Goal: Book appointment/travel/reservation

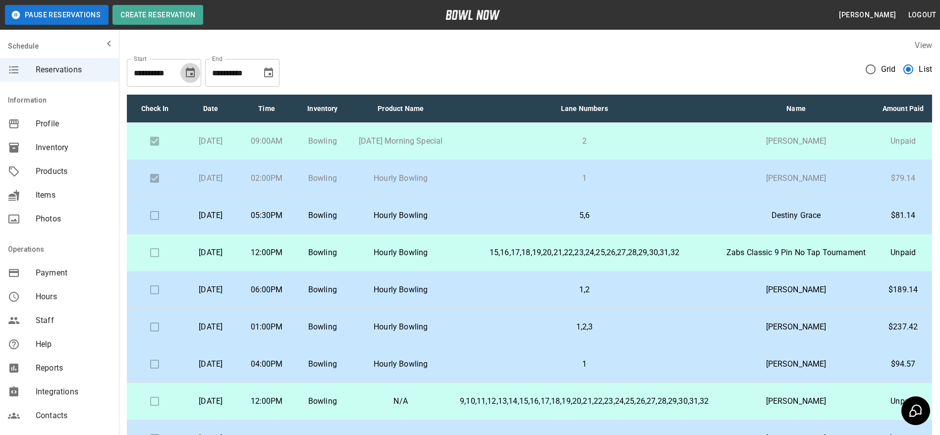
click at [190, 75] on icon "Choose date, selected date is Aug 31, 2025" at bounding box center [190, 72] width 9 height 10
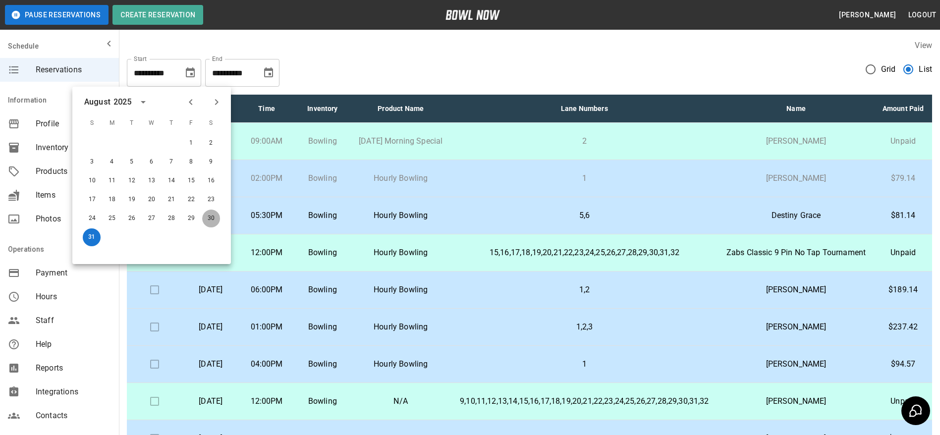
click at [212, 217] on button "30" at bounding box center [211, 219] width 18 height 18
type input "**********"
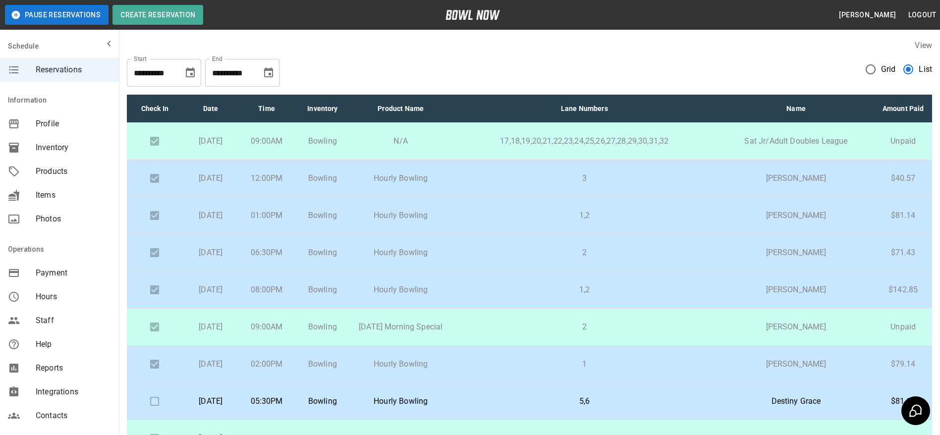
click at [551, 184] on p "3" at bounding box center [584, 178] width 251 height 12
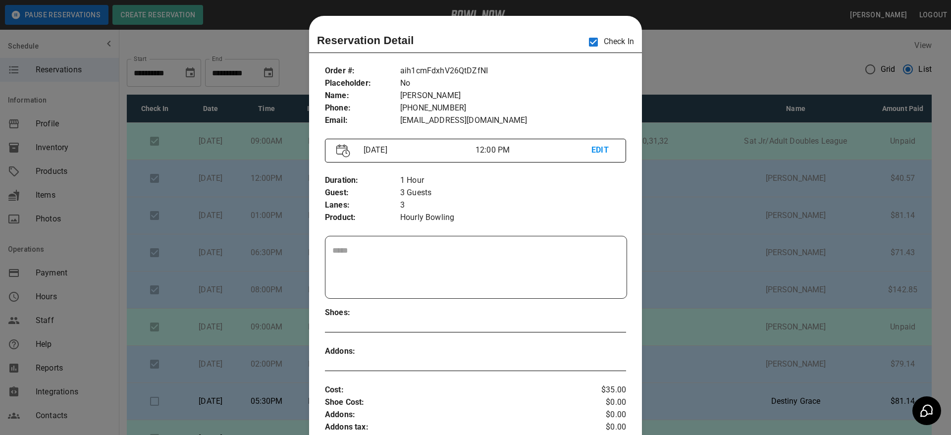
scroll to position [16, 0]
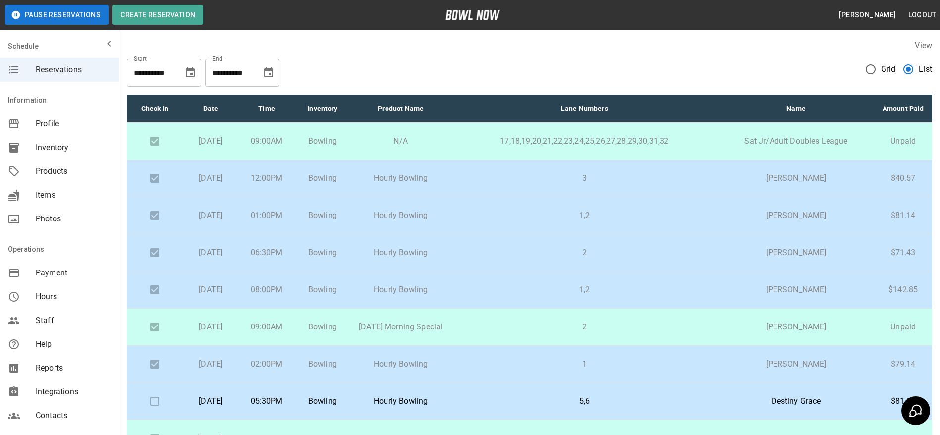
click at [554, 221] on p "1,2" at bounding box center [584, 216] width 251 height 12
click at [552, 259] on p "2" at bounding box center [584, 253] width 251 height 12
click at [545, 296] on p "1,2" at bounding box center [584, 290] width 251 height 12
click at [537, 188] on td "3" at bounding box center [584, 178] width 267 height 37
click at [534, 221] on p "1,2" at bounding box center [584, 216] width 251 height 12
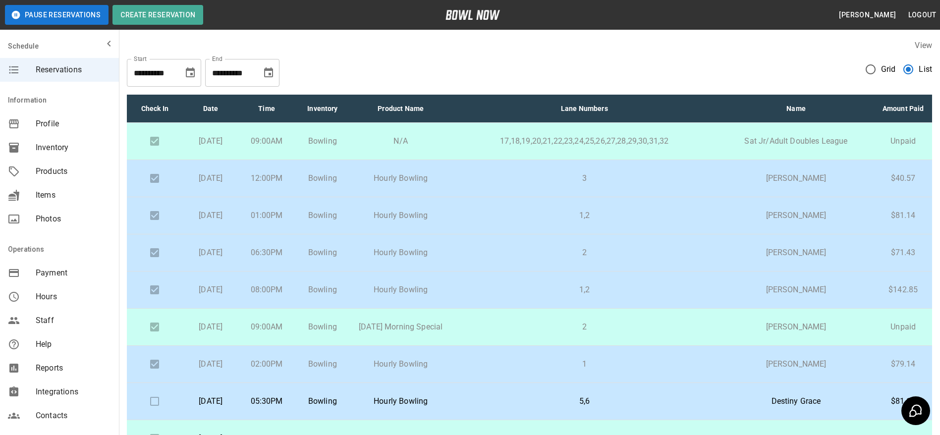
click at [534, 259] on p "2" at bounding box center [584, 253] width 251 height 12
click at [529, 296] on p "1,2" at bounding box center [584, 290] width 251 height 12
click at [529, 266] on td "2" at bounding box center [584, 252] width 267 height 37
click at [526, 296] on p "1,2" at bounding box center [584, 290] width 251 height 12
click at [187, 72] on icon "Choose date, selected date is Aug 30, 2025" at bounding box center [190, 73] width 12 height 12
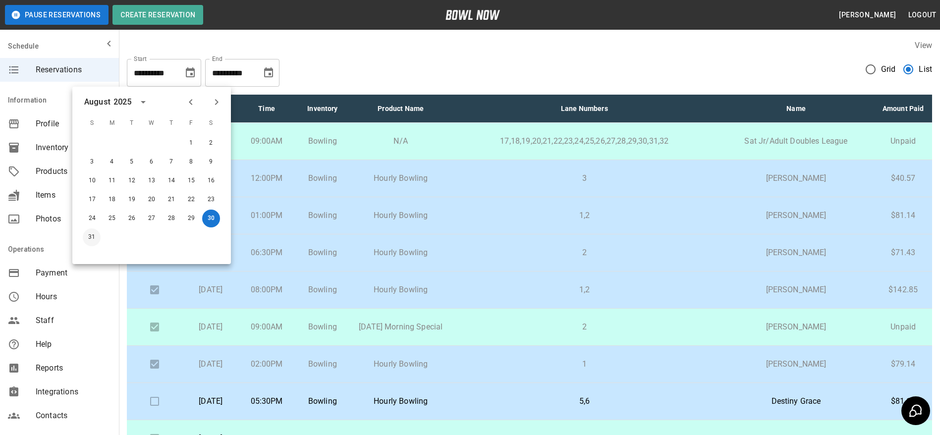
click at [93, 235] on button "31" at bounding box center [92, 237] width 18 height 18
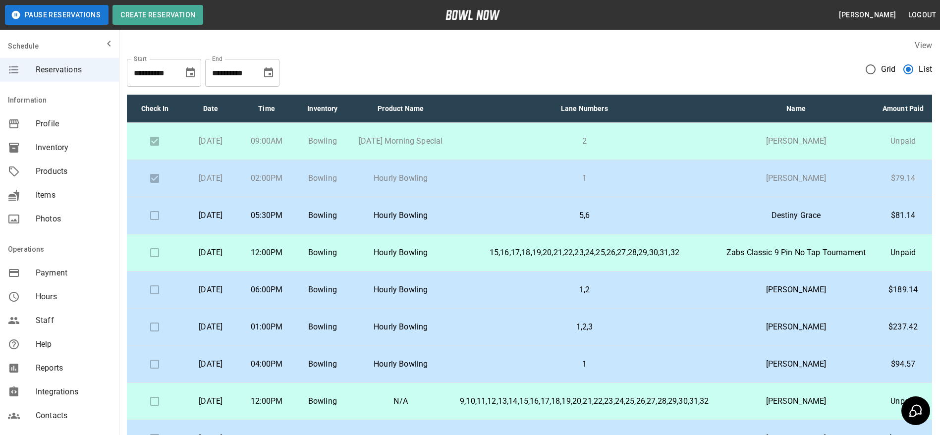
click at [514, 184] on p "1" at bounding box center [584, 178] width 251 height 12
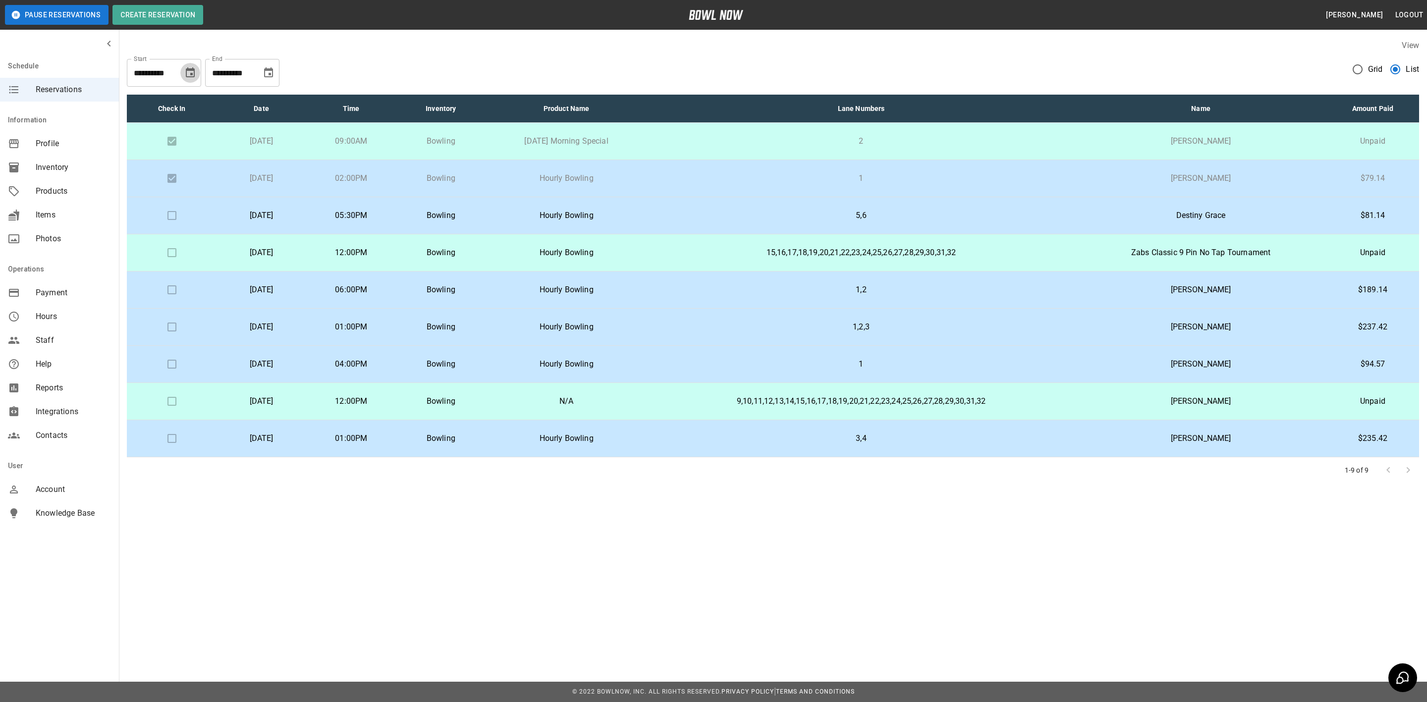
click at [189, 70] on icon "Choose date, selected date is Aug 31, 2025" at bounding box center [190, 72] width 9 height 10
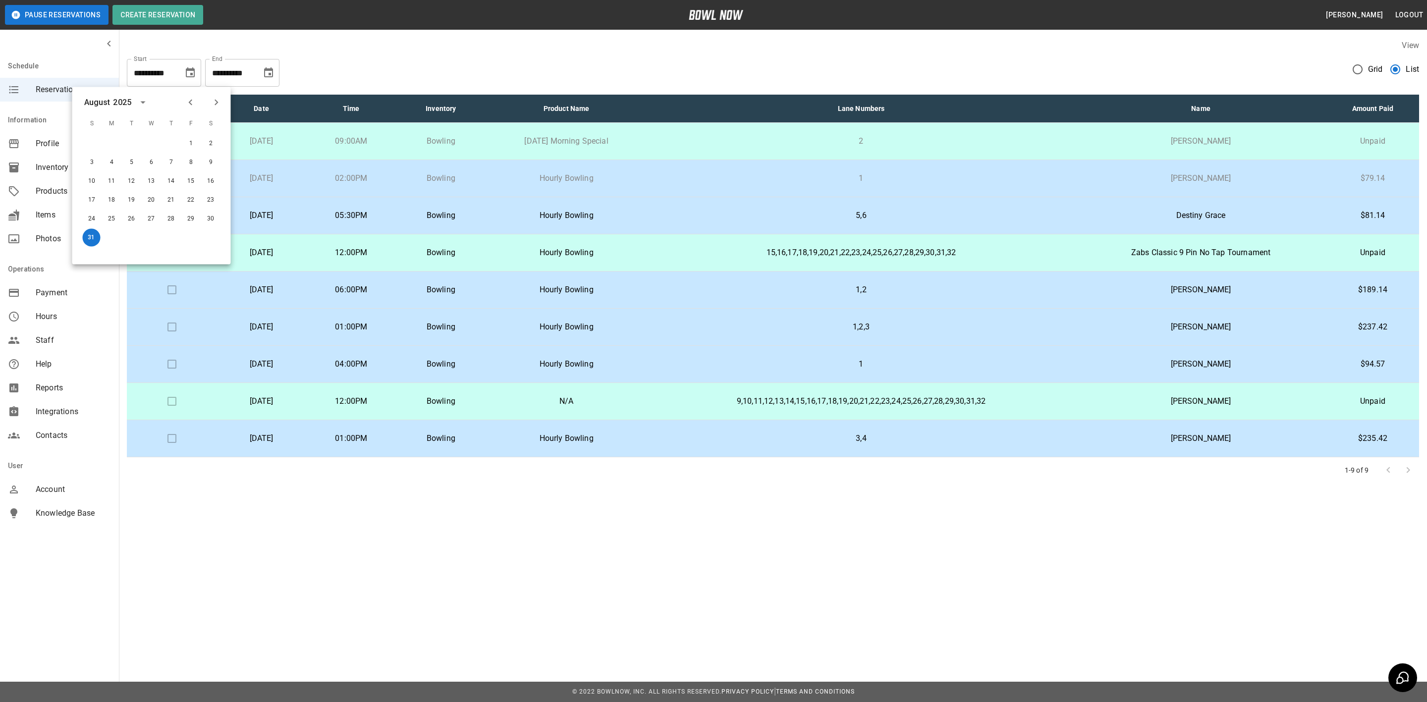
click at [216, 99] on icon "Next month" at bounding box center [217, 103] width 12 height 12
click at [112, 141] on button "1" at bounding box center [112, 144] width 18 height 18
type input "**********"
